Goal: Navigation & Orientation: Find specific page/section

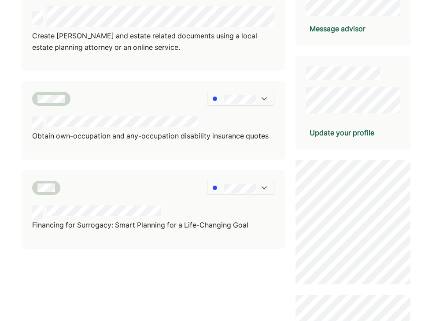
scroll to position [178, 0]
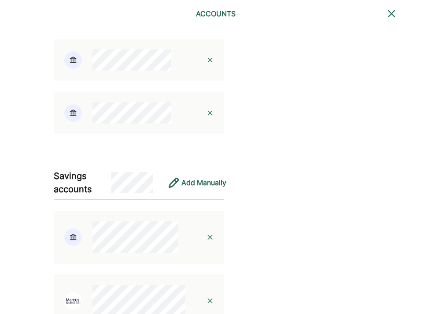
scroll to position [406, 0]
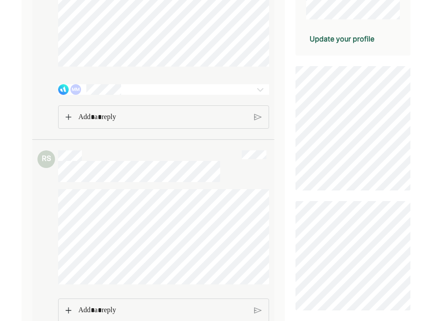
scroll to position [209, 0]
click at [179, 92] on div "MM" at bounding box center [146, 87] width 176 height 11
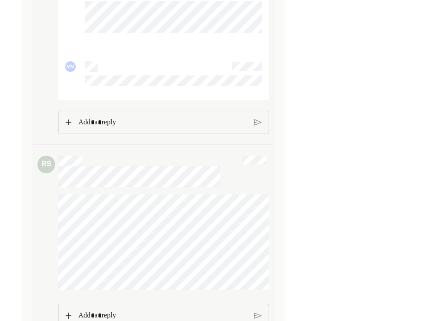
scroll to position [3506, 0]
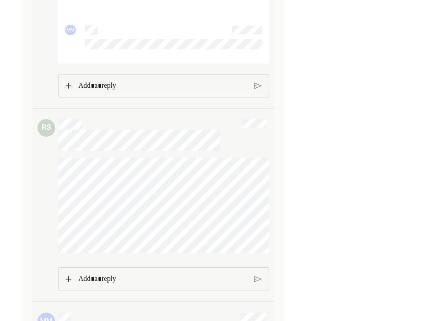
click at [137, 92] on p "Rich Text Editor. Editing area: main" at bounding box center [162, 85] width 169 height 11
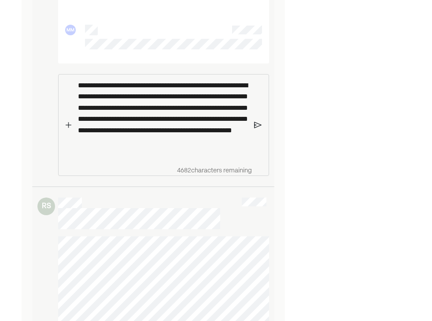
click at [69, 128] on img at bounding box center [69, 125] width 6 height 6
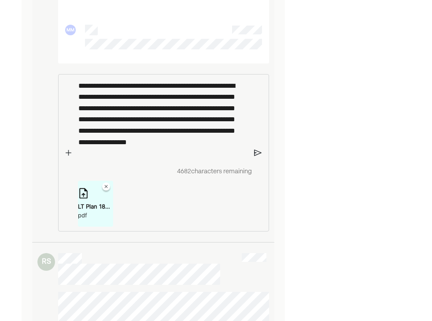
click at [258, 156] on img at bounding box center [257, 153] width 7 height 8
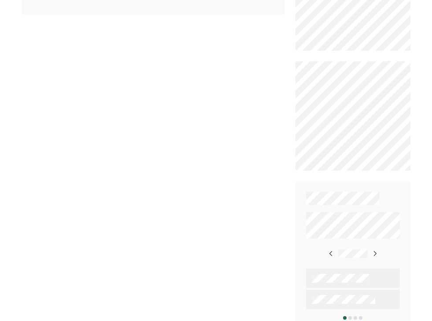
scroll to position [424, 0]
